Goal: Task Accomplishment & Management: Use online tool/utility

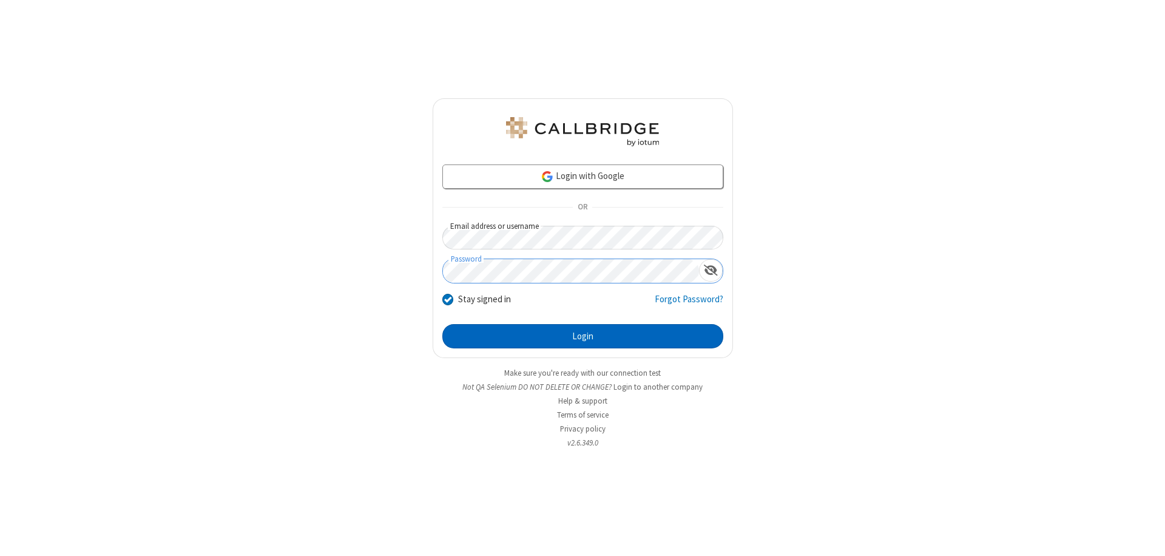
click at [583, 336] on button "Login" at bounding box center [582, 336] width 281 height 24
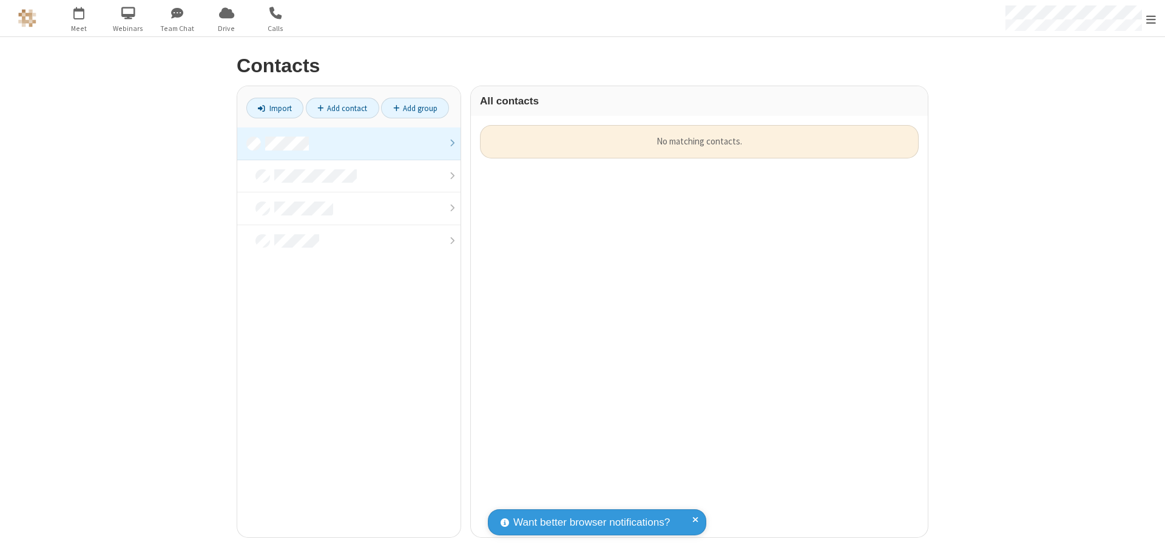
click at [349, 143] on link at bounding box center [348, 143] width 223 height 33
click at [275, 108] on link "Import" at bounding box center [274, 108] width 57 height 21
